Goal: Check status: Check status

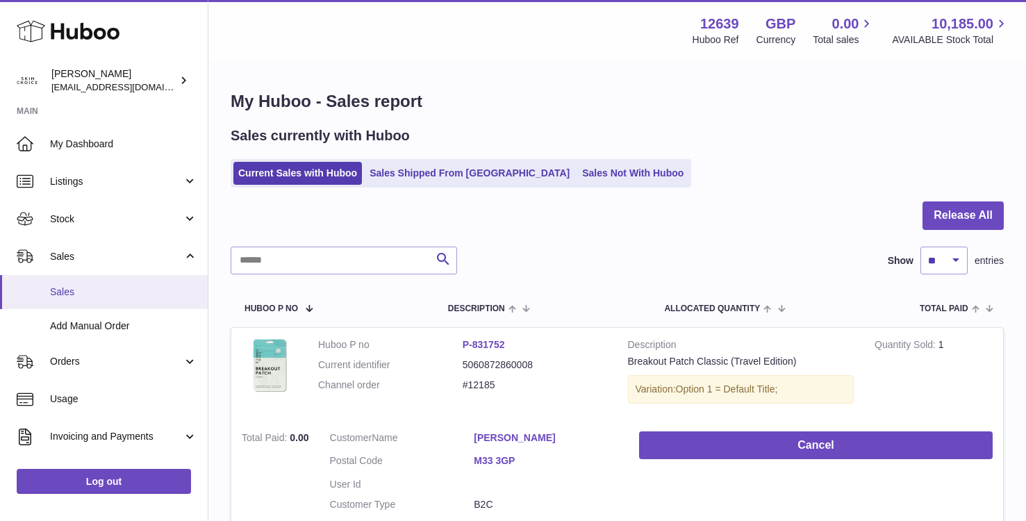
click at [133, 294] on span "Sales" at bounding box center [123, 291] width 147 height 13
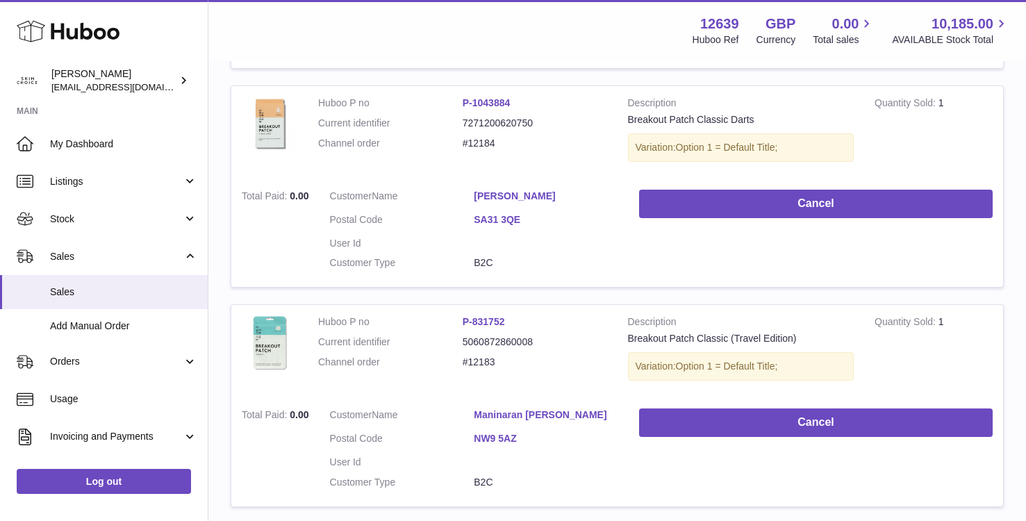
scroll to position [463, 0]
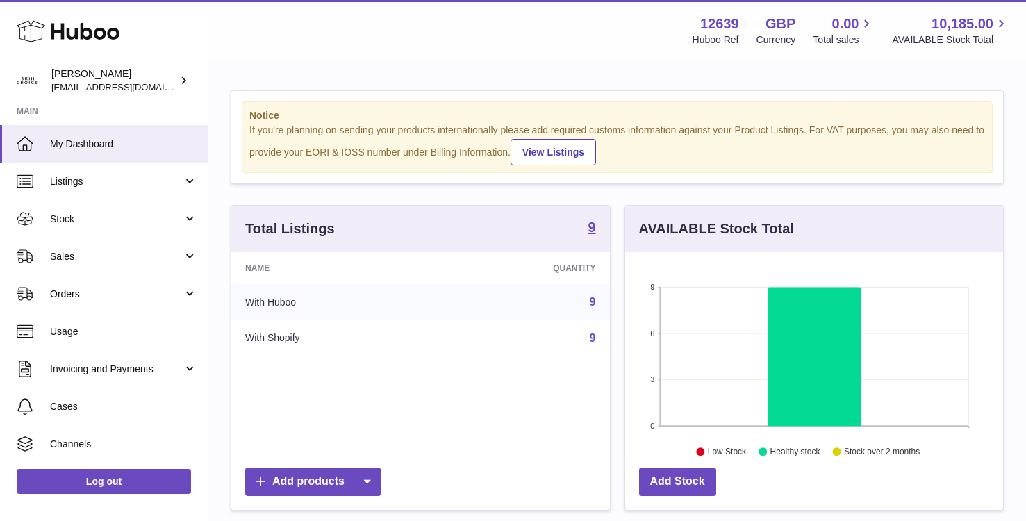
scroll to position [217, 378]
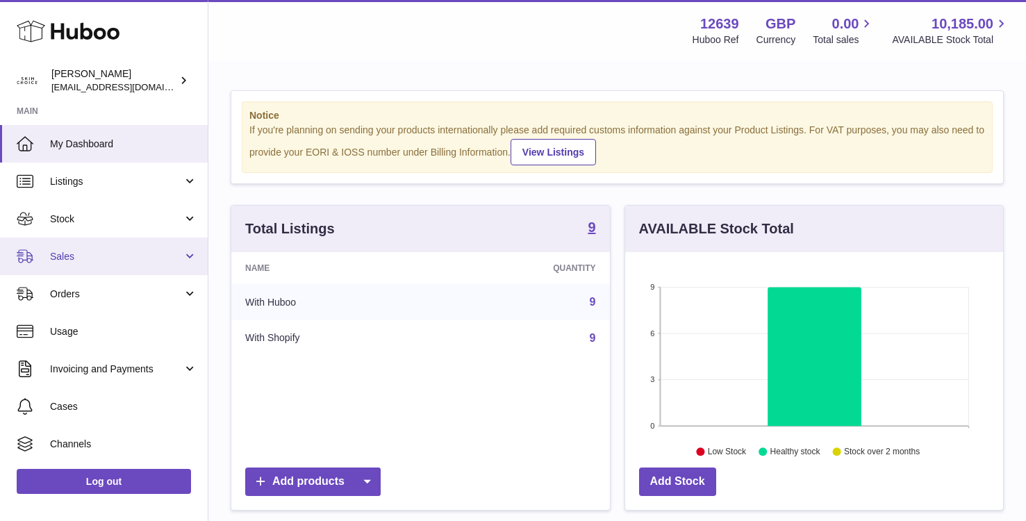
click at [148, 269] on link "Sales" at bounding box center [104, 257] width 208 height 38
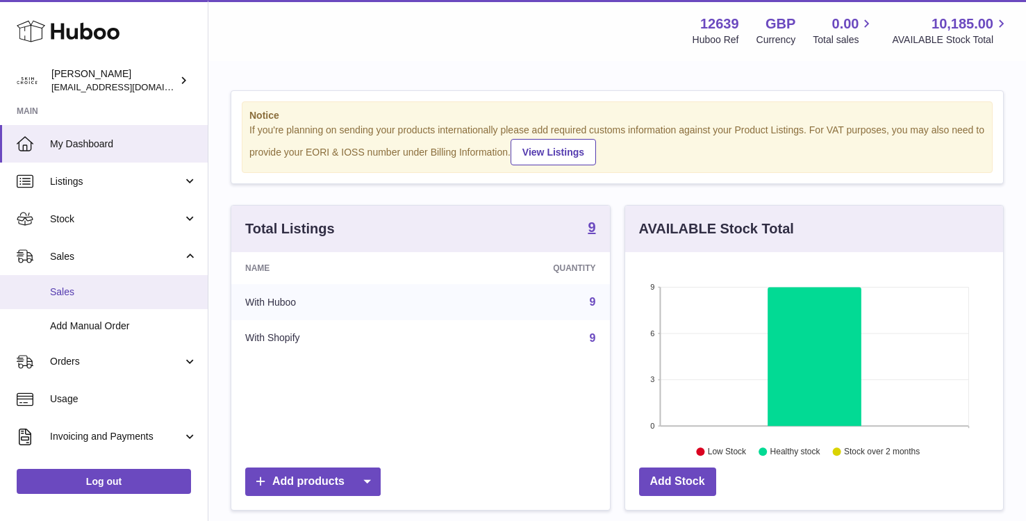
click at [148, 281] on link "Sales" at bounding box center [104, 292] width 208 height 34
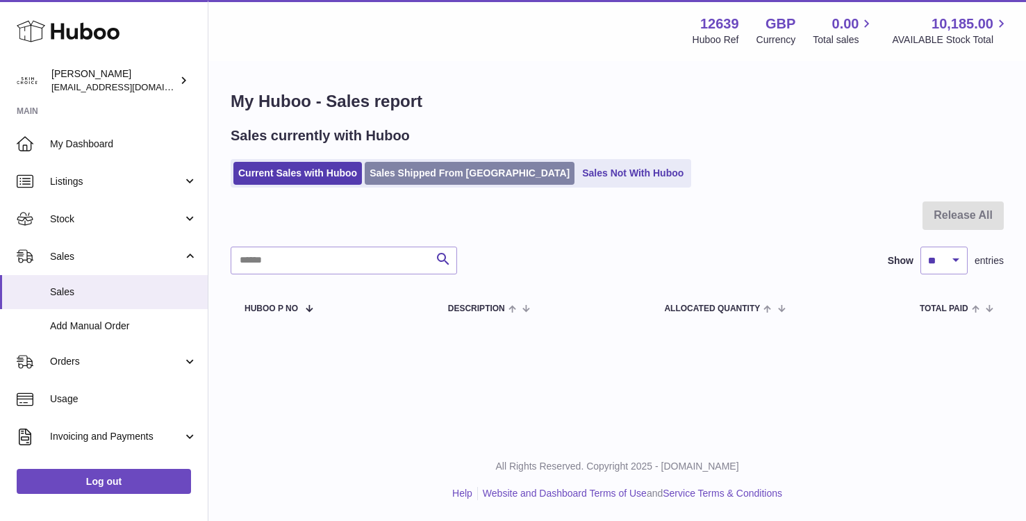
click at [478, 178] on link "Sales Shipped From [GEOGRAPHIC_DATA]" at bounding box center [470, 173] width 210 height 23
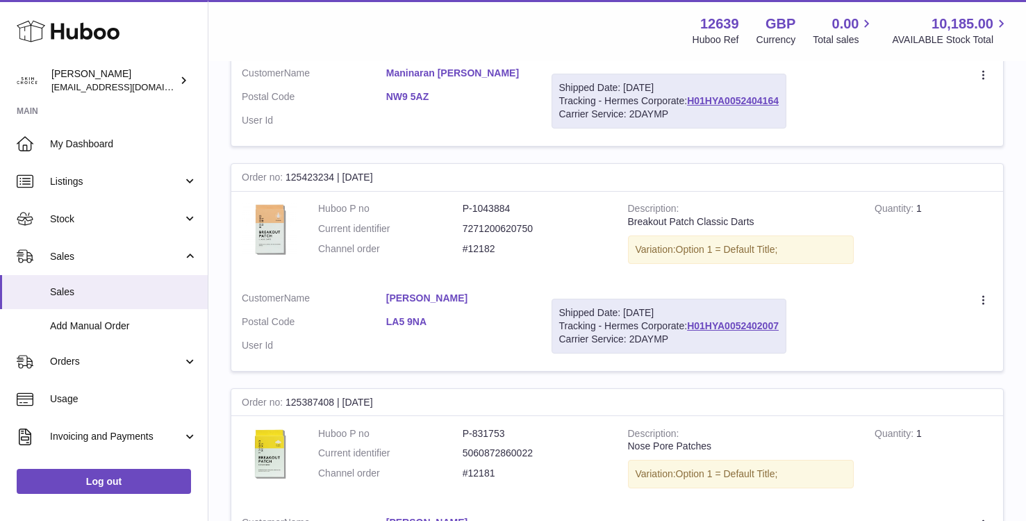
scroll to position [861, 0]
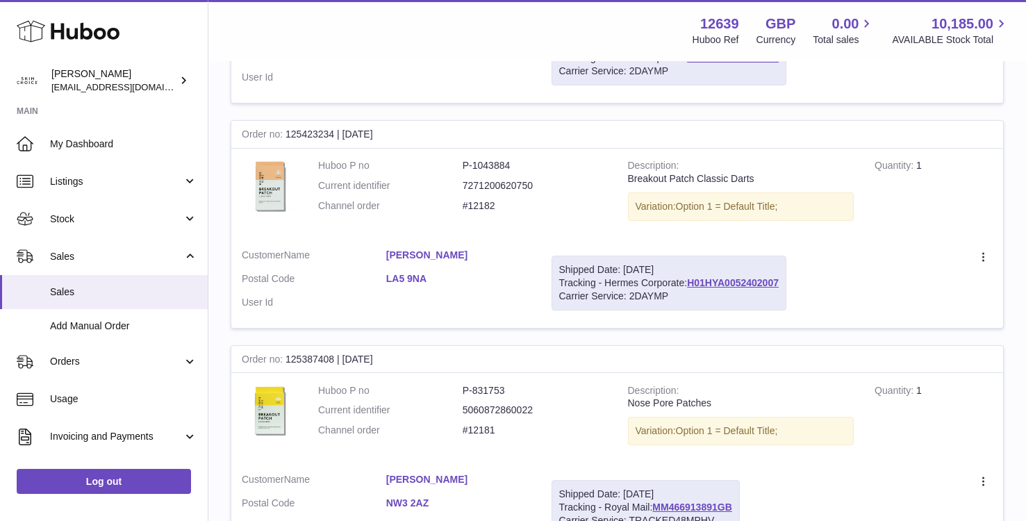
drag, startPoint x: 783, startPoint y: 281, endPoint x: 688, endPoint y: 281, distance: 95.1
click at [688, 281] on div "Shipped Date: [DATE] Tracking - Hermes Corporate: H01HYA0052402007 Carrier Serv…" at bounding box center [668, 283] width 235 height 55
copy div "H01HYA0052402007"
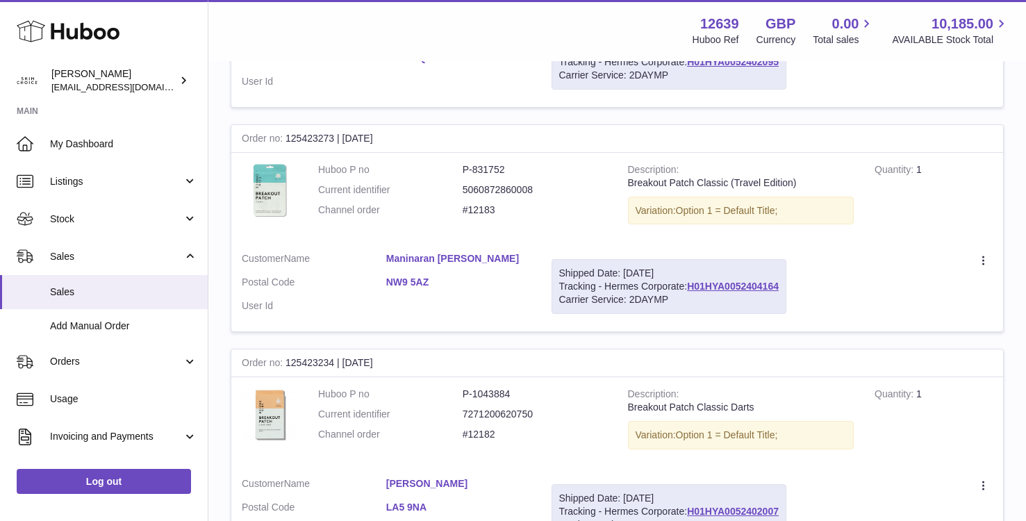
scroll to position [624, 0]
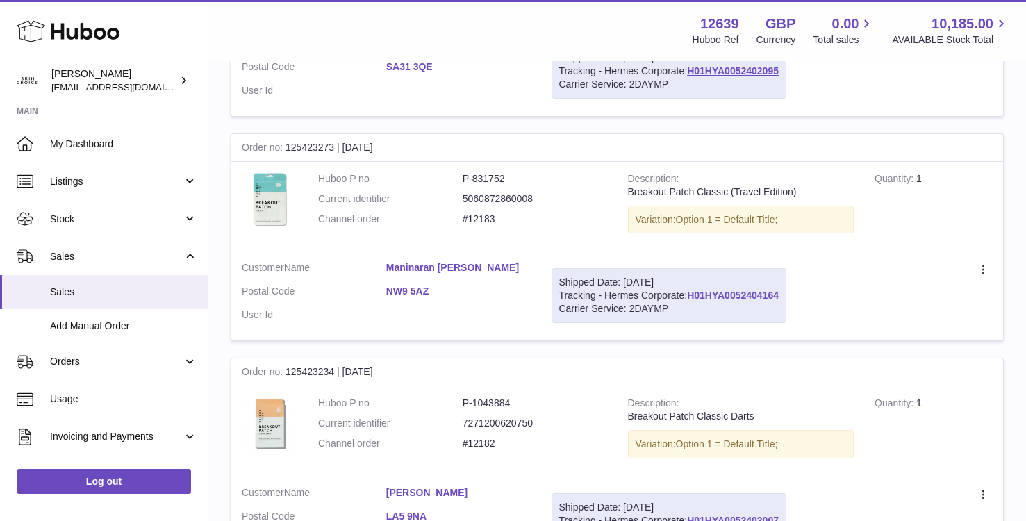
drag, startPoint x: 786, startPoint y: 296, endPoint x: 691, endPoint y: 296, distance: 95.1
click at [691, 296] on div "Shipped Date: [DATE] Tracking - Hermes Corporate: H01HYA0052404164 Carrier Serv…" at bounding box center [668, 295] width 235 height 55
copy link "H01HYA0052404164"
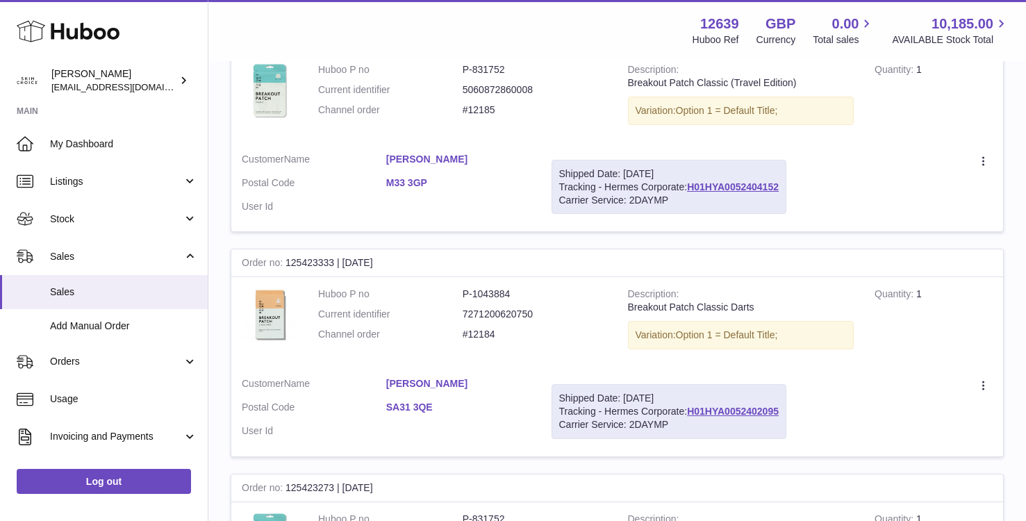
scroll to position [274, 0]
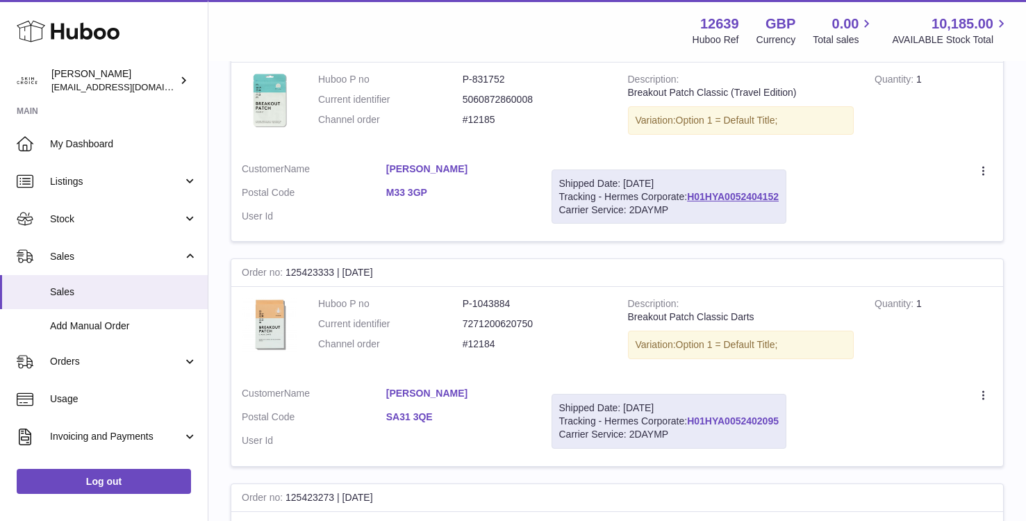
drag, startPoint x: 786, startPoint y: 423, endPoint x: 692, endPoint y: 423, distance: 93.1
click at [692, 423] on div "Shipped Date: [DATE] Tracking - Hermes Corporate: H01HYA0052402095 Carrier Serv…" at bounding box center [668, 421] width 235 height 55
copy link "H01HYA0052402095"
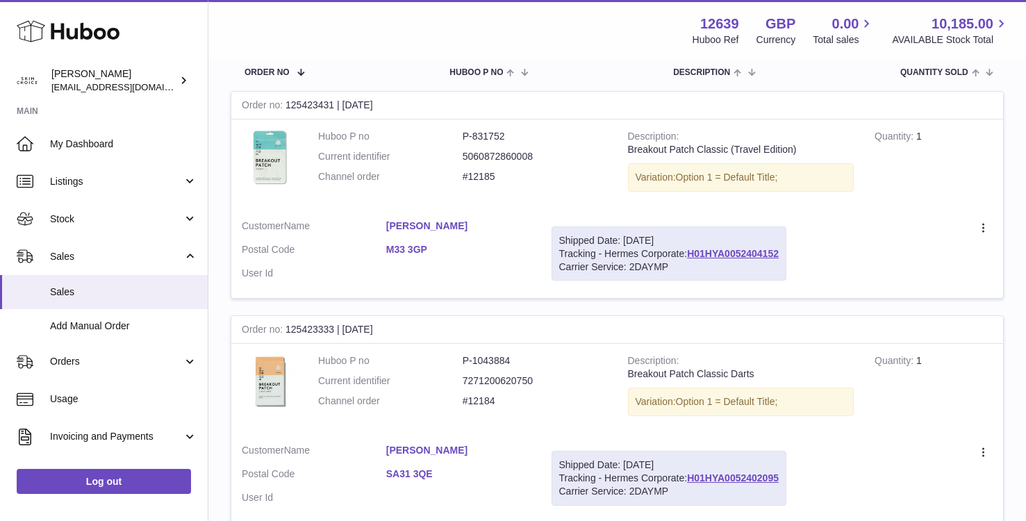
scroll to position [173, 0]
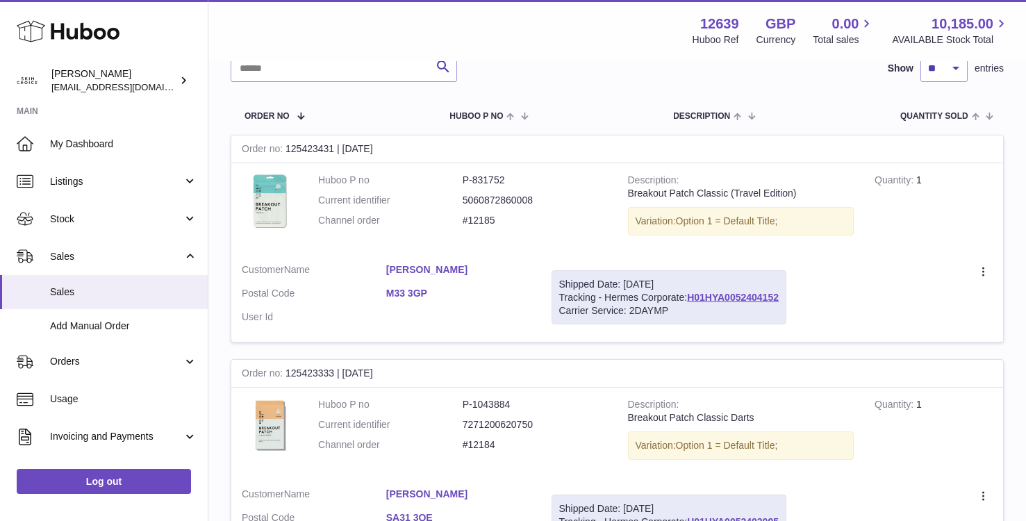
drag, startPoint x: 778, startPoint y: 297, endPoint x: 687, endPoint y: 298, distance: 91.0
click at [687, 298] on div "Shipped Date: [DATE] Tracking - Hermes Corporate: H01HYA0052404152 Carrier Serv…" at bounding box center [668, 297] width 235 height 55
copy div "H01HYA0052404152"
